Goal: Information Seeking & Learning: Check status

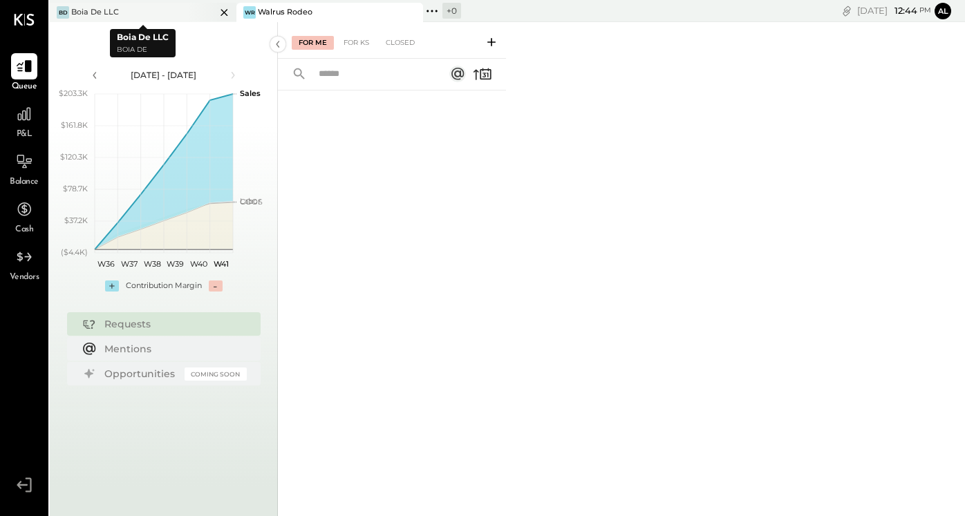
click at [169, 16] on div "[PERSON_NAME] De LLC" at bounding box center [133, 12] width 166 height 12
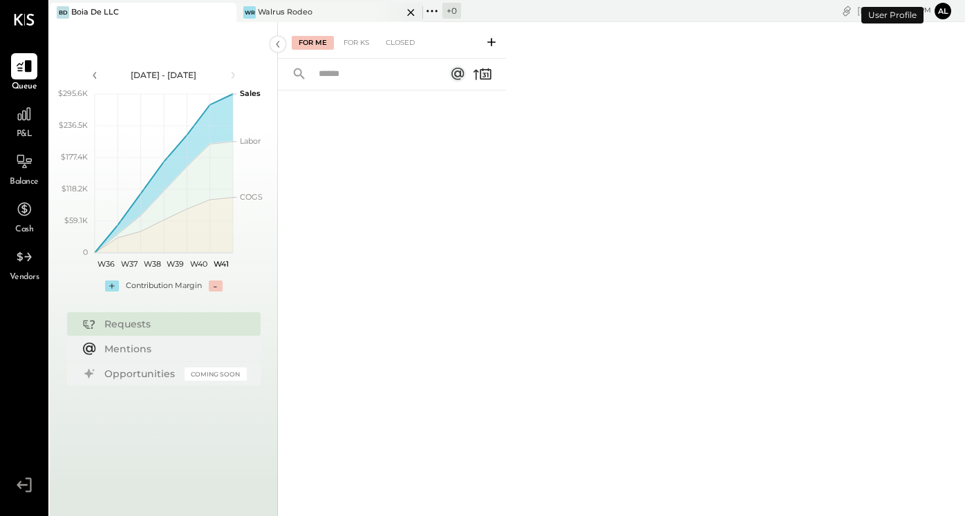
click at [274, 14] on div "Walrus Rodeo" at bounding box center [285, 12] width 55 height 11
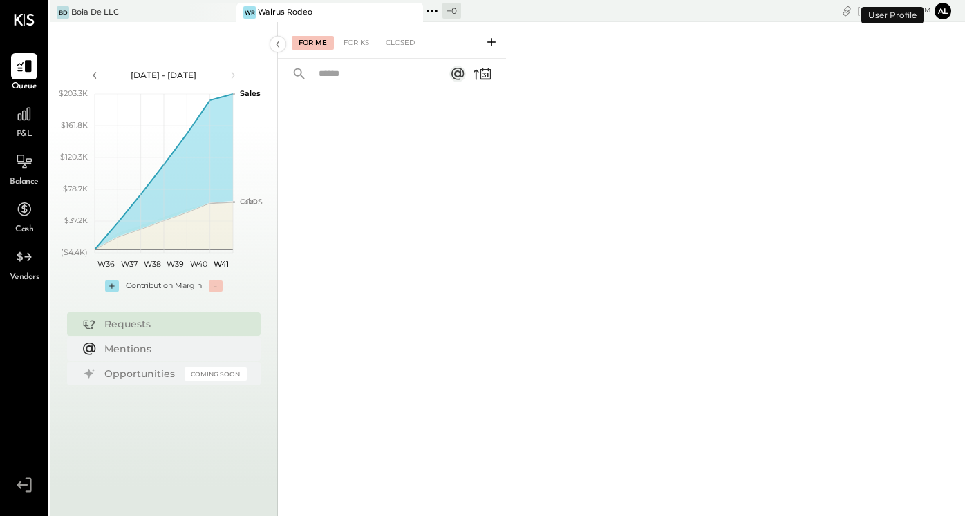
click at [21, 131] on span "P&L" at bounding box center [25, 135] width 16 height 12
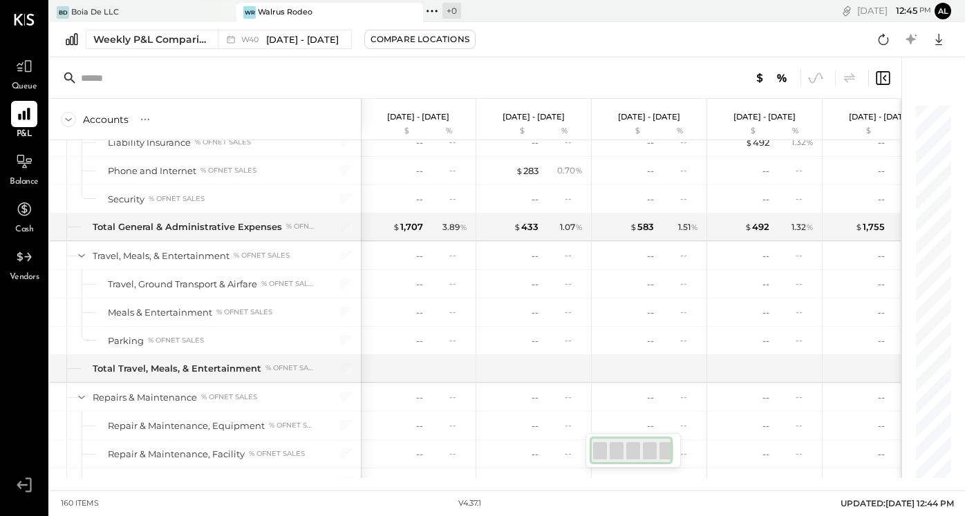
scroll to position [3743, 0]
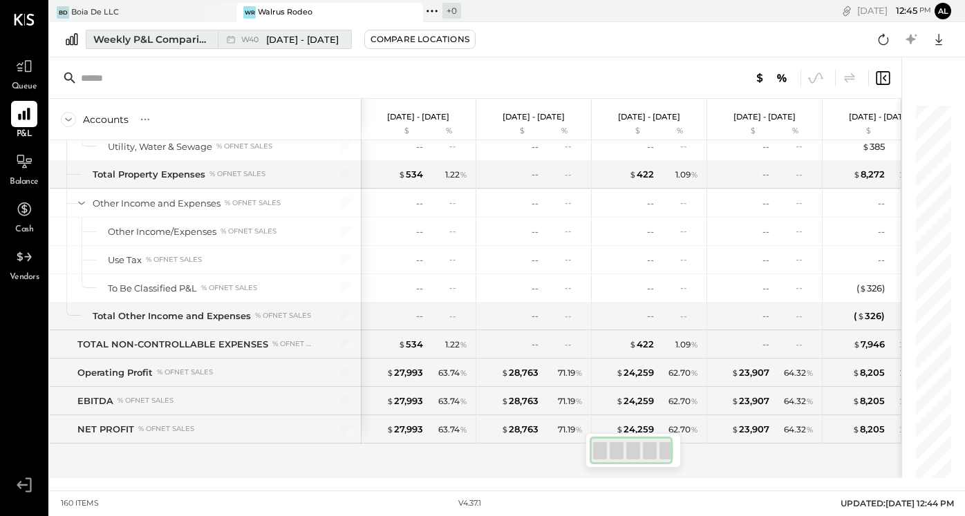
click at [325, 32] on div "W40 [DATE] - [DATE]" at bounding box center [281, 39] width 126 height 18
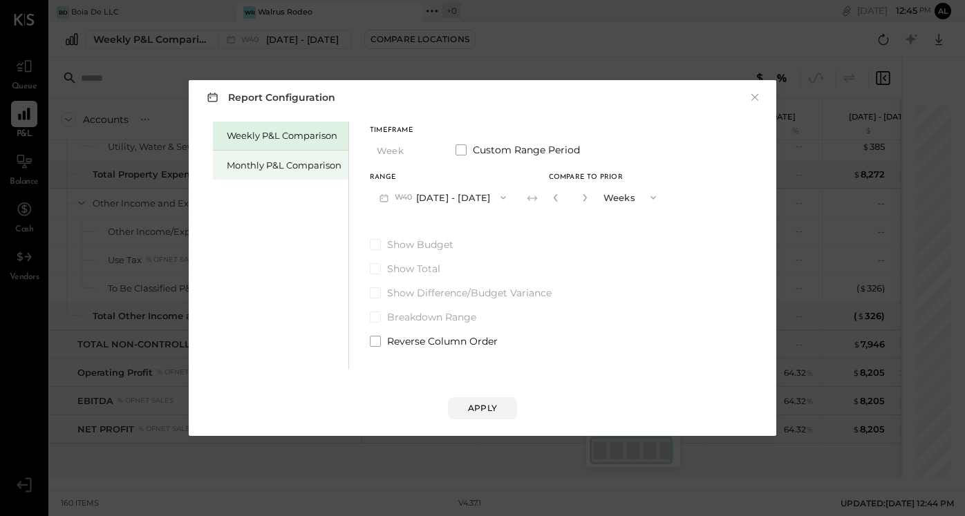
click at [310, 175] on div "Monthly P&L Comparison" at bounding box center [280, 165] width 135 height 29
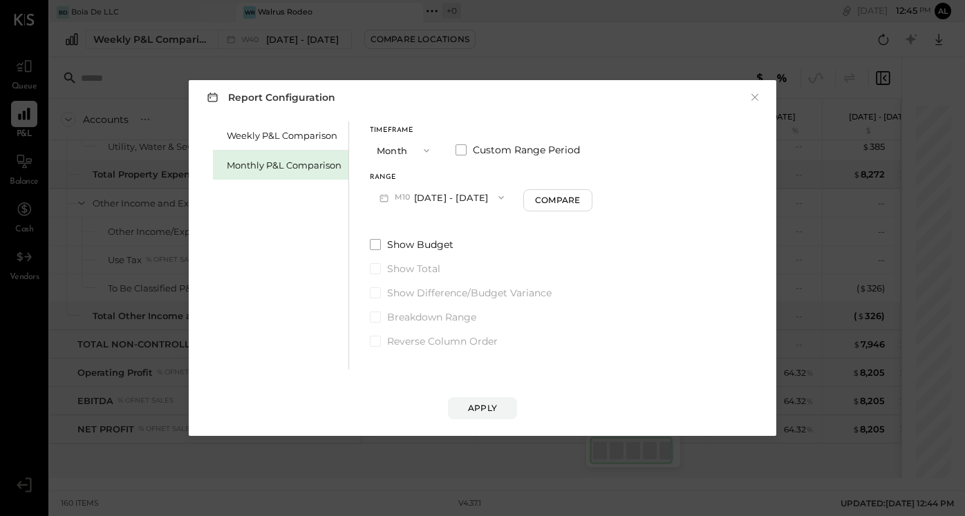
click at [426, 151] on icon "button" at bounding box center [427, 150] width 6 height 3
click at [468, 107] on div "Report Configuration × Weekly P&L Comparison Monthly P&L Comparison Timeframe M…" at bounding box center [482, 258] width 587 height 356
click at [457, 202] on button "M10 [DATE] - [DATE]" at bounding box center [442, 197] width 144 height 26
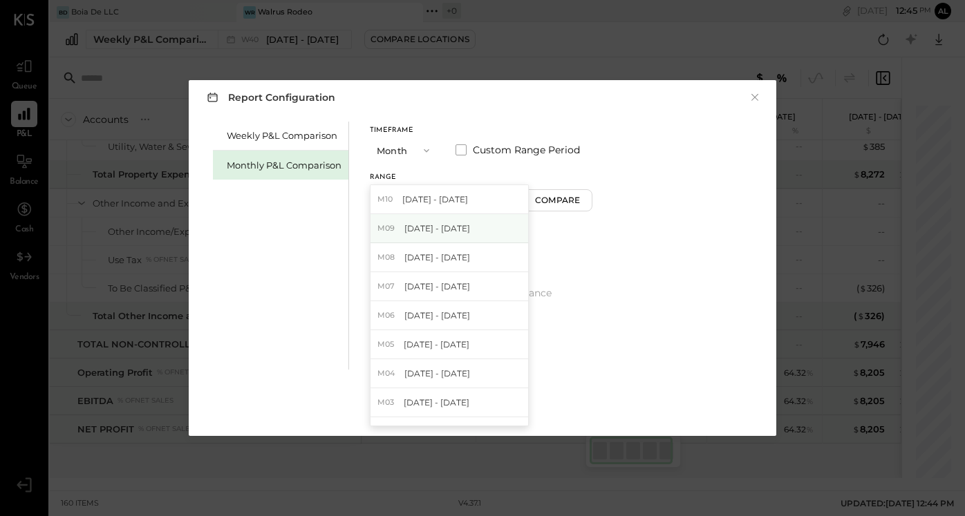
click at [445, 231] on span "[DATE] - [DATE]" at bounding box center [437, 229] width 66 height 12
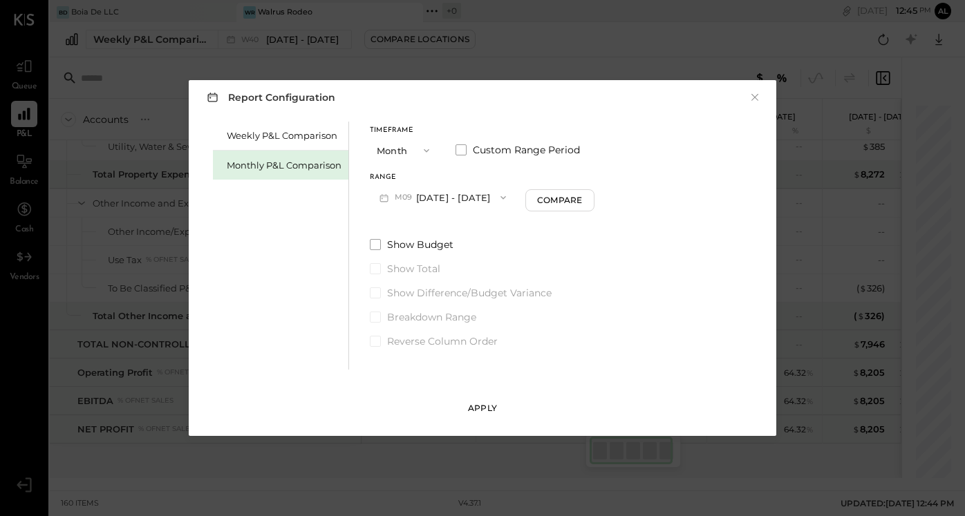
click at [487, 408] on div "Apply" at bounding box center [482, 408] width 29 height 12
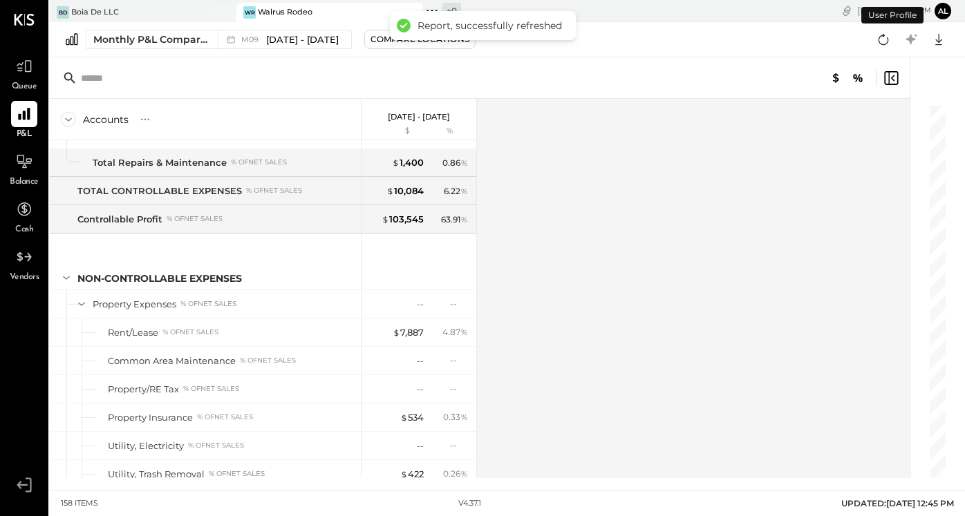
scroll to position [3686, 0]
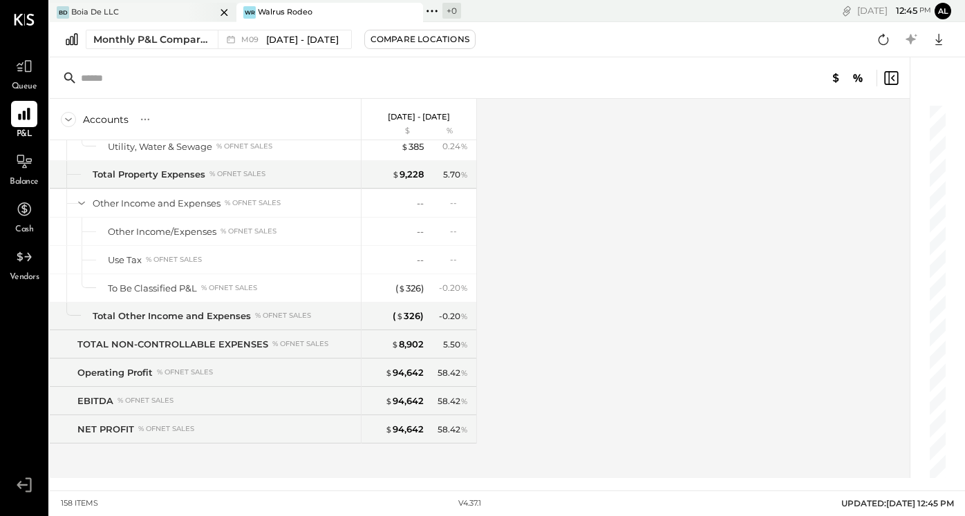
click at [182, 7] on div "[PERSON_NAME] De LLC" at bounding box center [133, 12] width 166 height 12
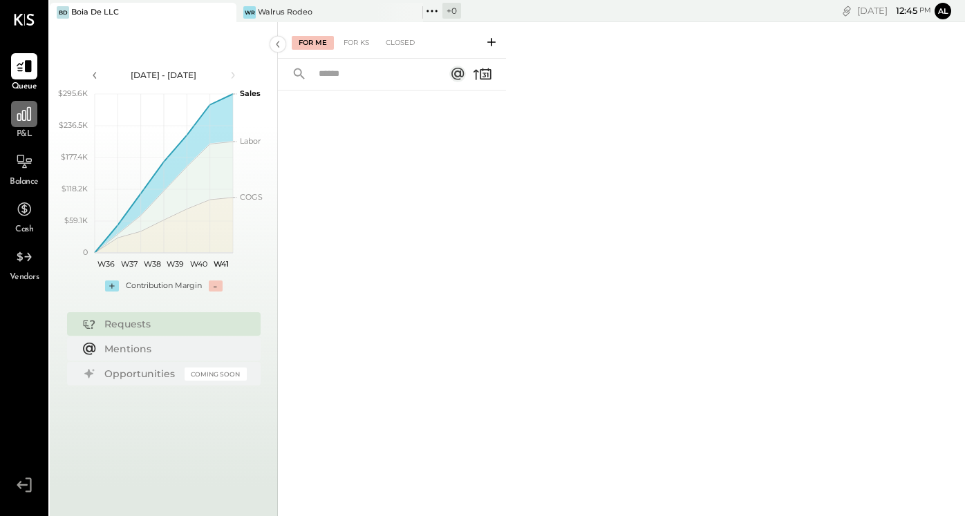
click at [25, 120] on icon at bounding box center [24, 114] width 14 height 14
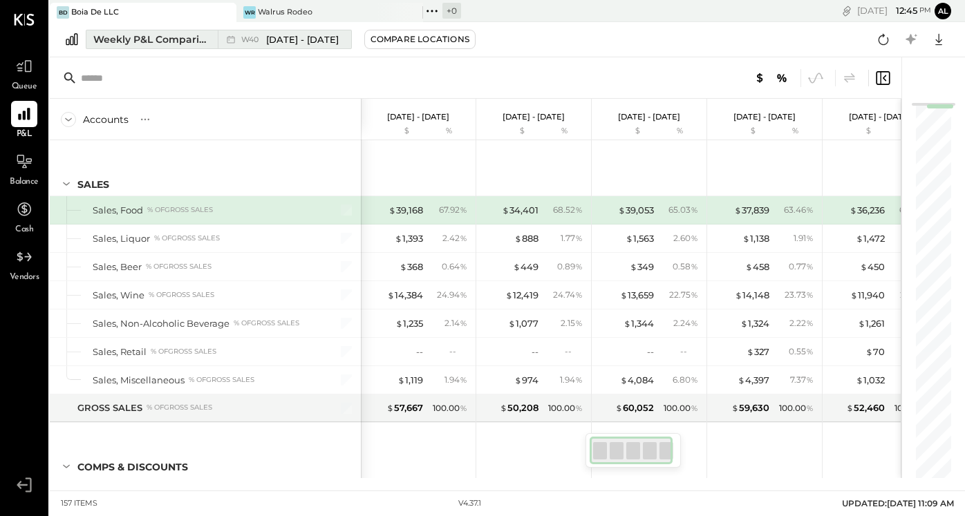
click at [191, 35] on div "Weekly P&L Comparison" at bounding box center [151, 39] width 116 height 14
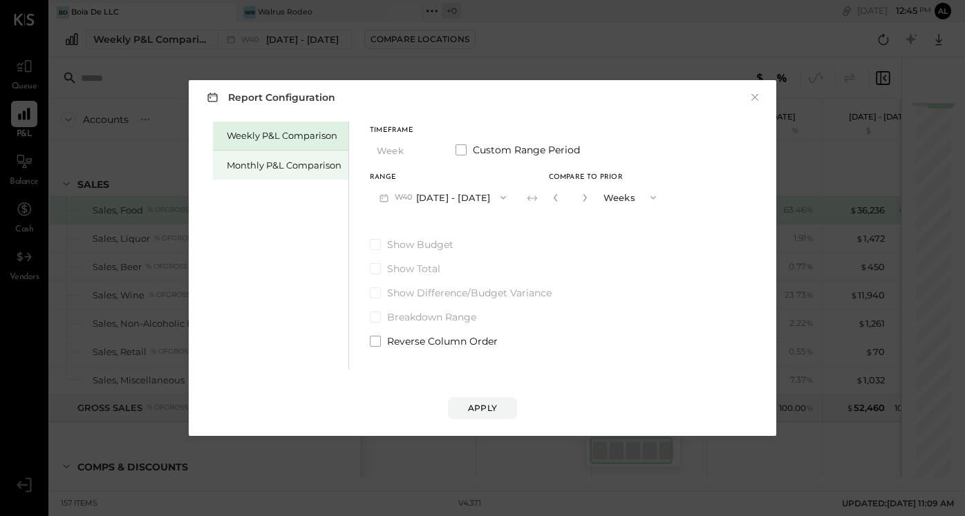
click at [252, 163] on div "Monthly P&L Comparison" at bounding box center [284, 165] width 115 height 13
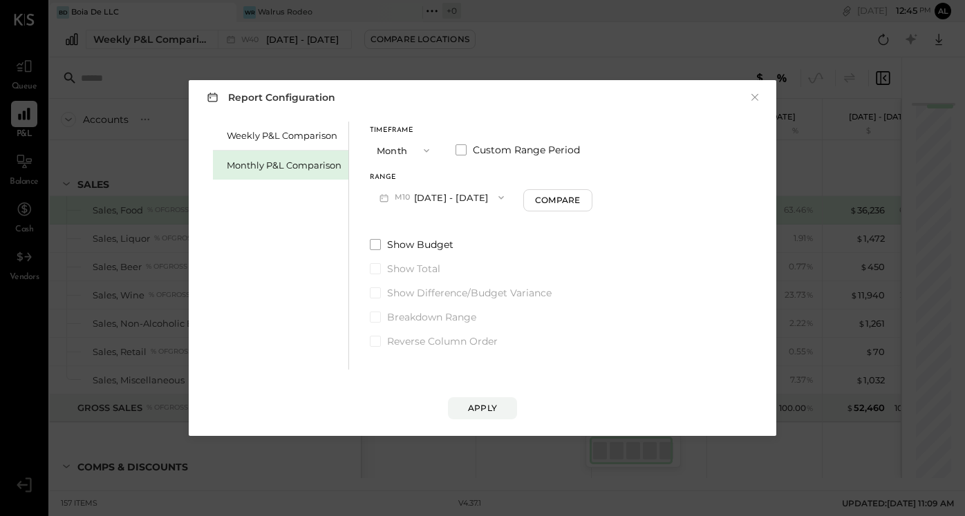
click at [460, 199] on button "M10 [DATE] - [DATE]" at bounding box center [442, 197] width 144 height 26
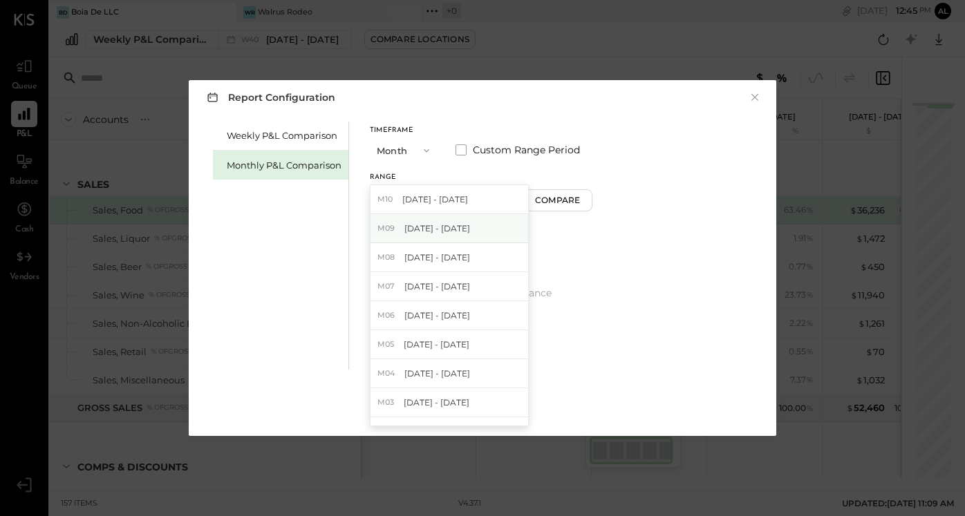
click at [450, 225] on span "[DATE] - [DATE]" at bounding box center [437, 229] width 66 height 12
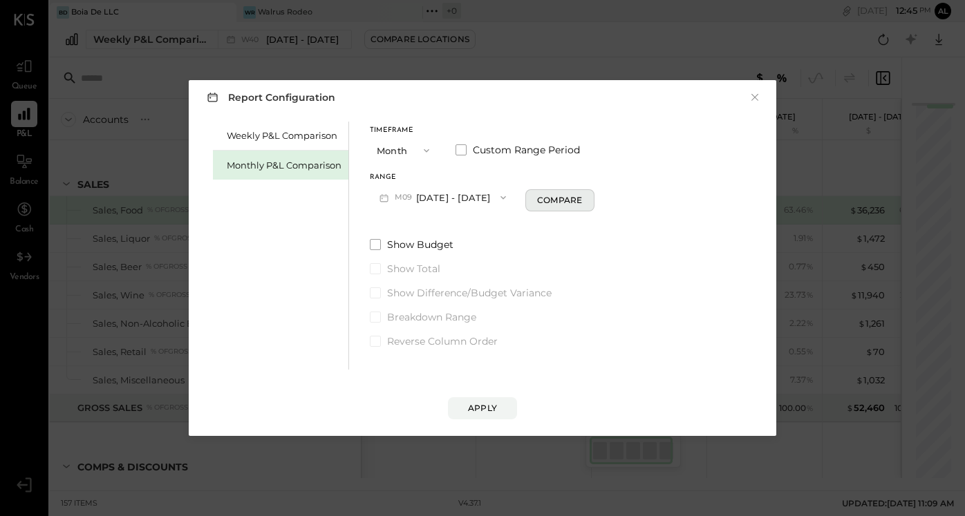
click at [568, 200] on div "Compare" at bounding box center [559, 200] width 45 height 12
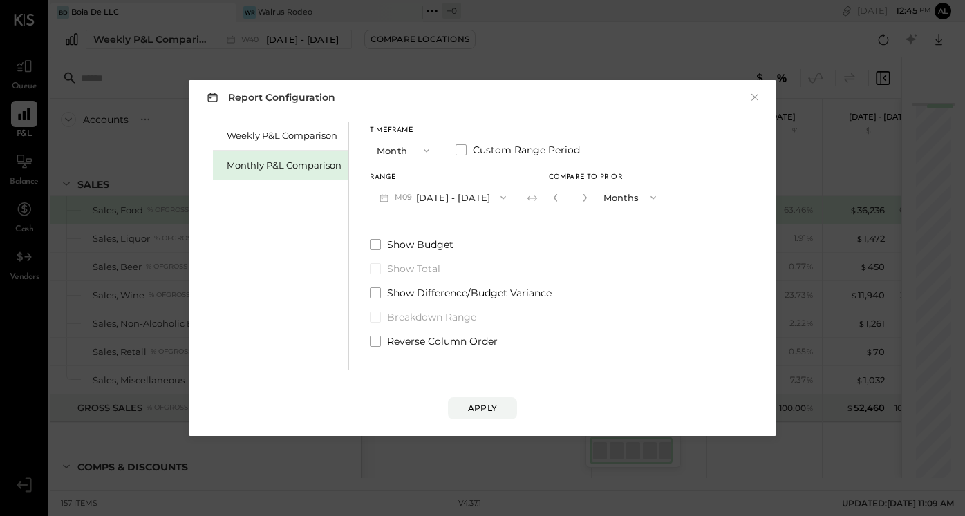
click at [526, 196] on icon at bounding box center [532, 198] width 14 height 14
click at [501, 406] on button "Apply" at bounding box center [482, 408] width 69 height 22
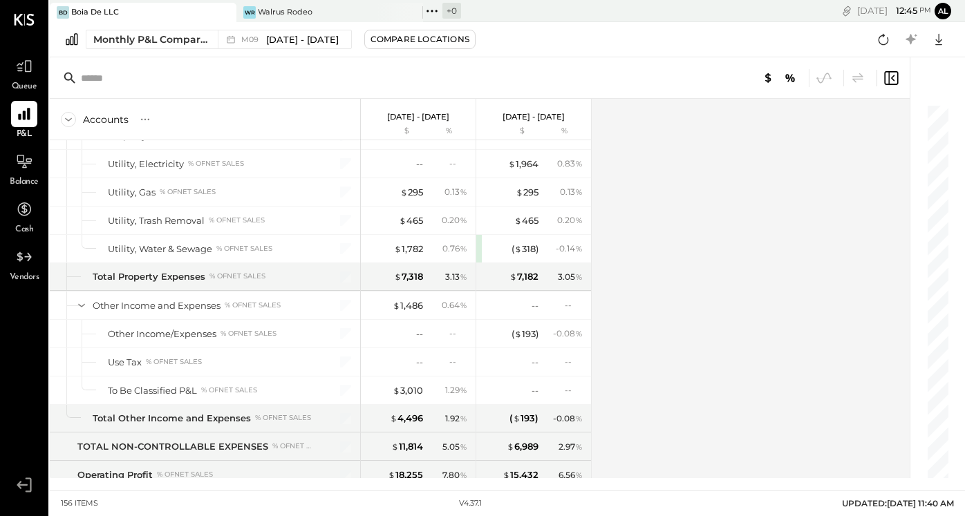
scroll to position [3686, 0]
